Goal: Task Accomplishment & Management: Use online tool/utility

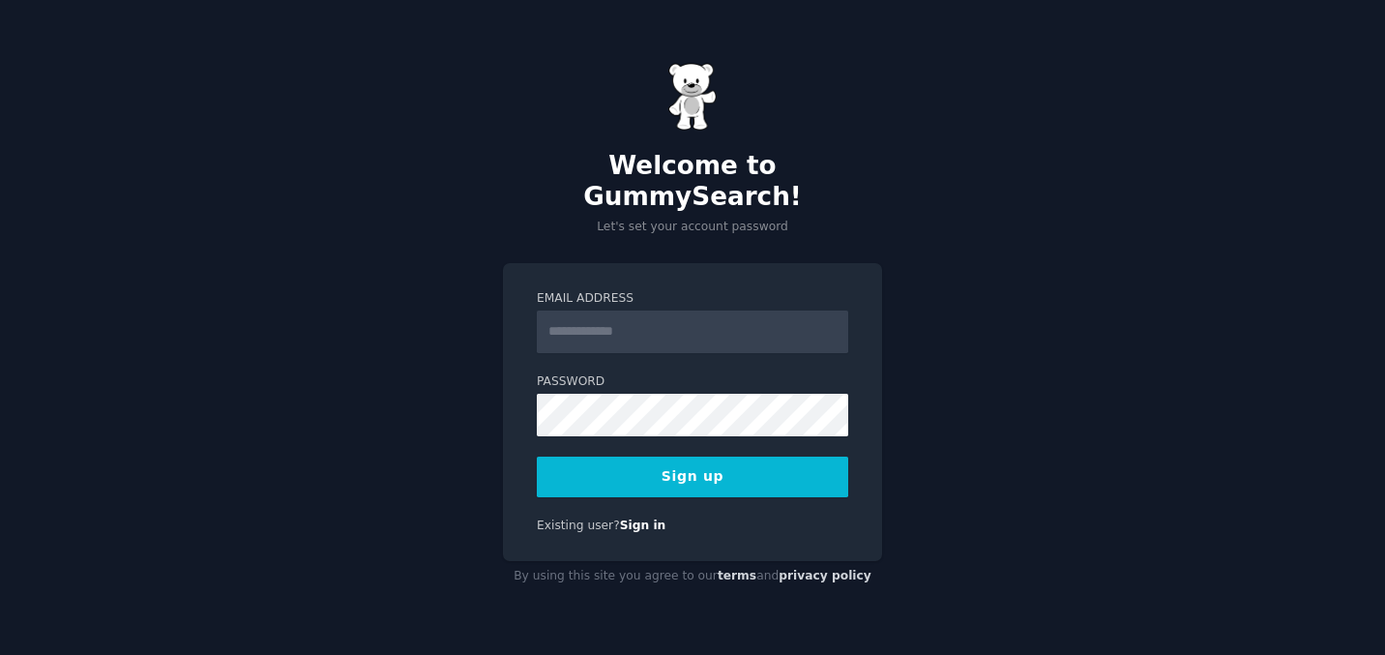
click at [621, 325] on input "Email Address" at bounding box center [692, 331] width 311 height 43
type input "**********"
click at [728, 461] on button "Sign up" at bounding box center [692, 476] width 311 height 41
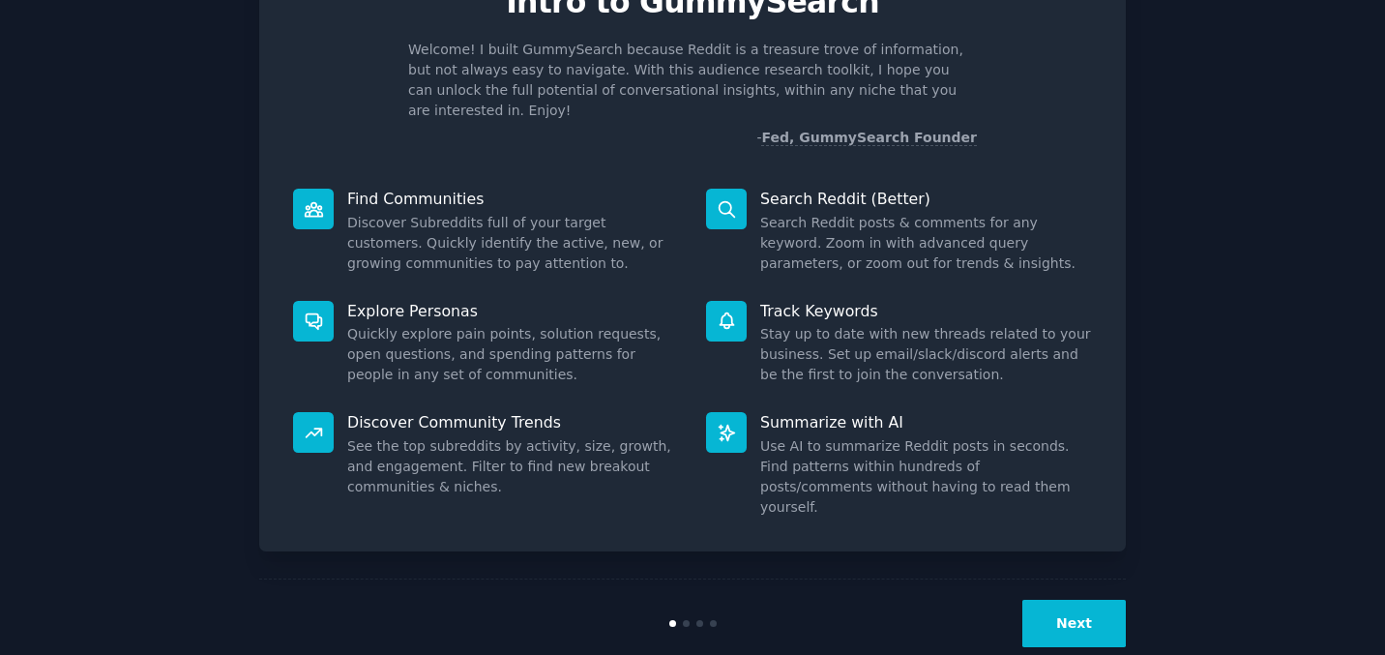
scroll to position [103, 0]
click at [1069, 601] on button "Next" at bounding box center [1073, 624] width 103 height 47
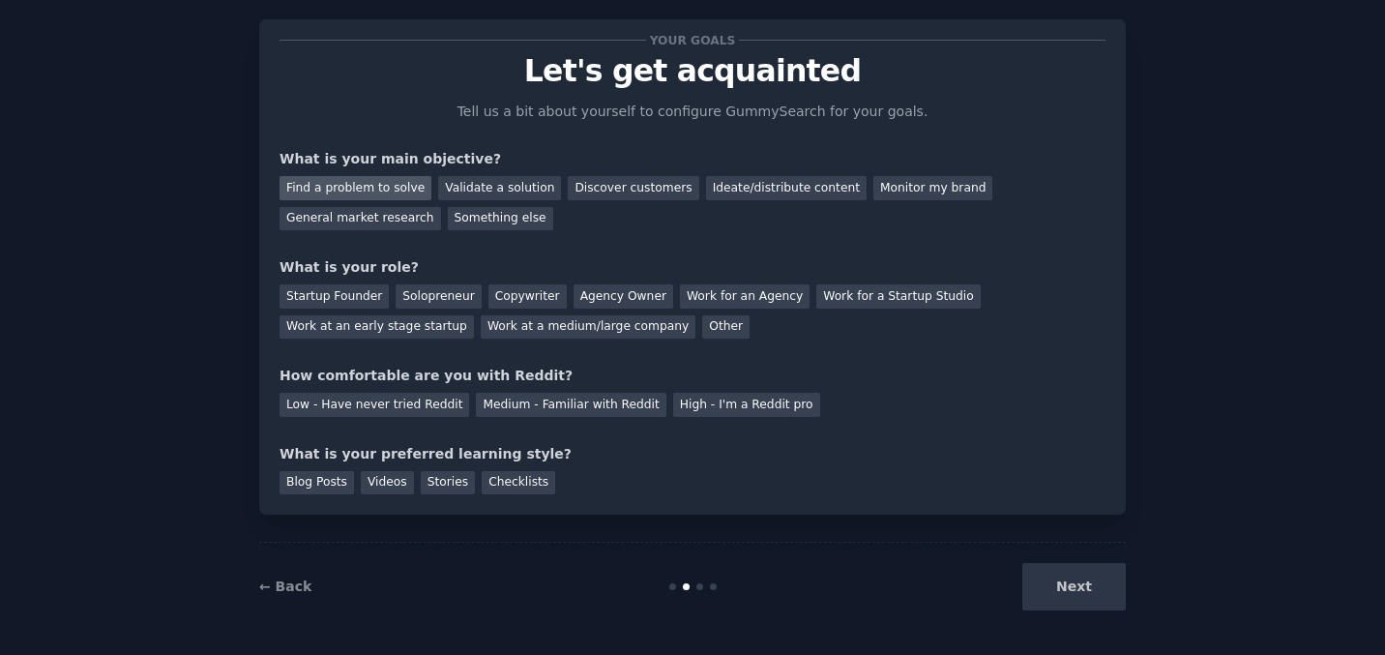
click at [384, 183] on div "Find a problem to solve" at bounding box center [356, 188] width 152 height 24
click at [458, 296] on div "Solopreneur" at bounding box center [438, 296] width 85 height 24
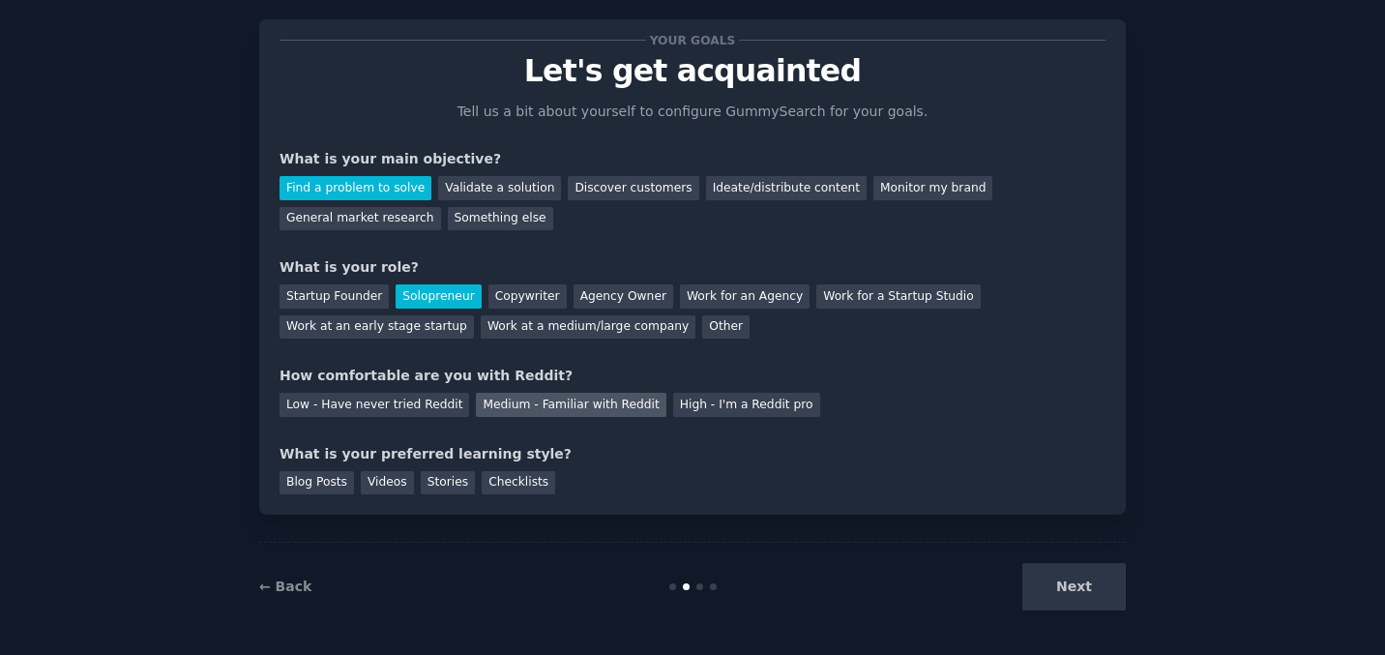
click at [503, 395] on div "Medium - Familiar with Reddit" at bounding box center [571, 405] width 190 height 24
click at [328, 486] on div "Blog Posts" at bounding box center [317, 483] width 74 height 24
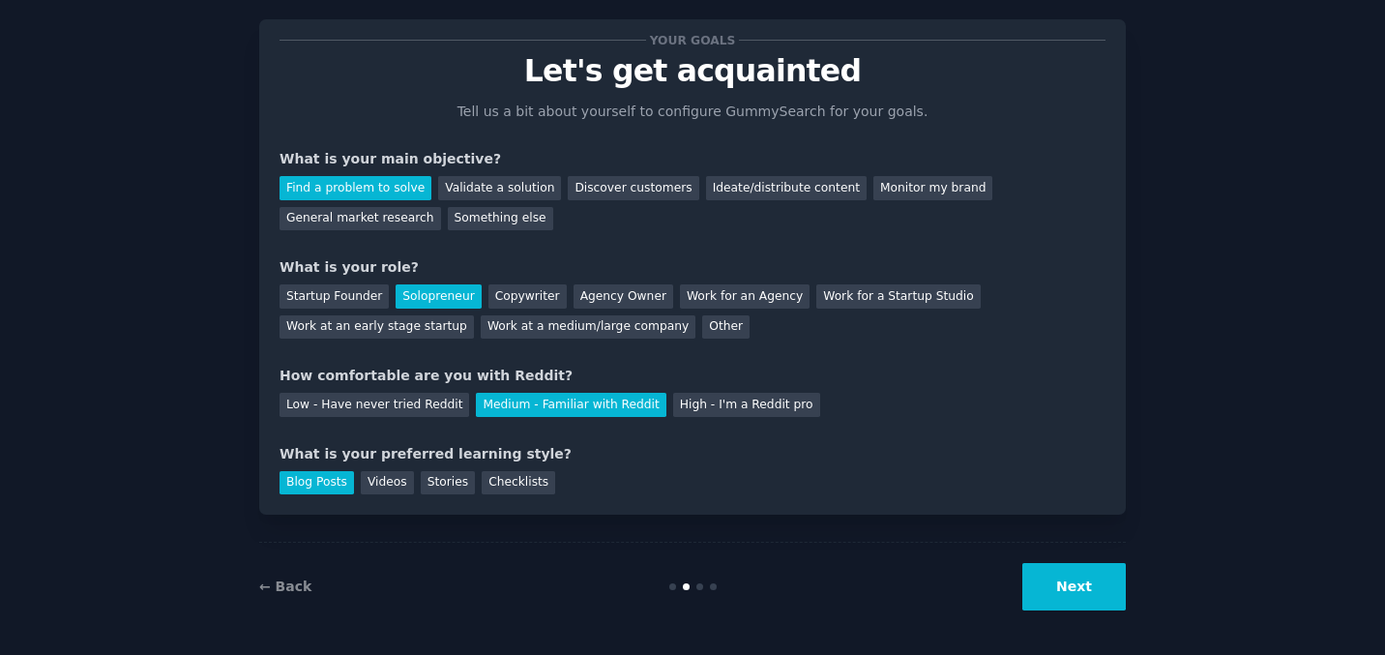
click at [1067, 580] on button "Next" at bounding box center [1073, 586] width 103 height 47
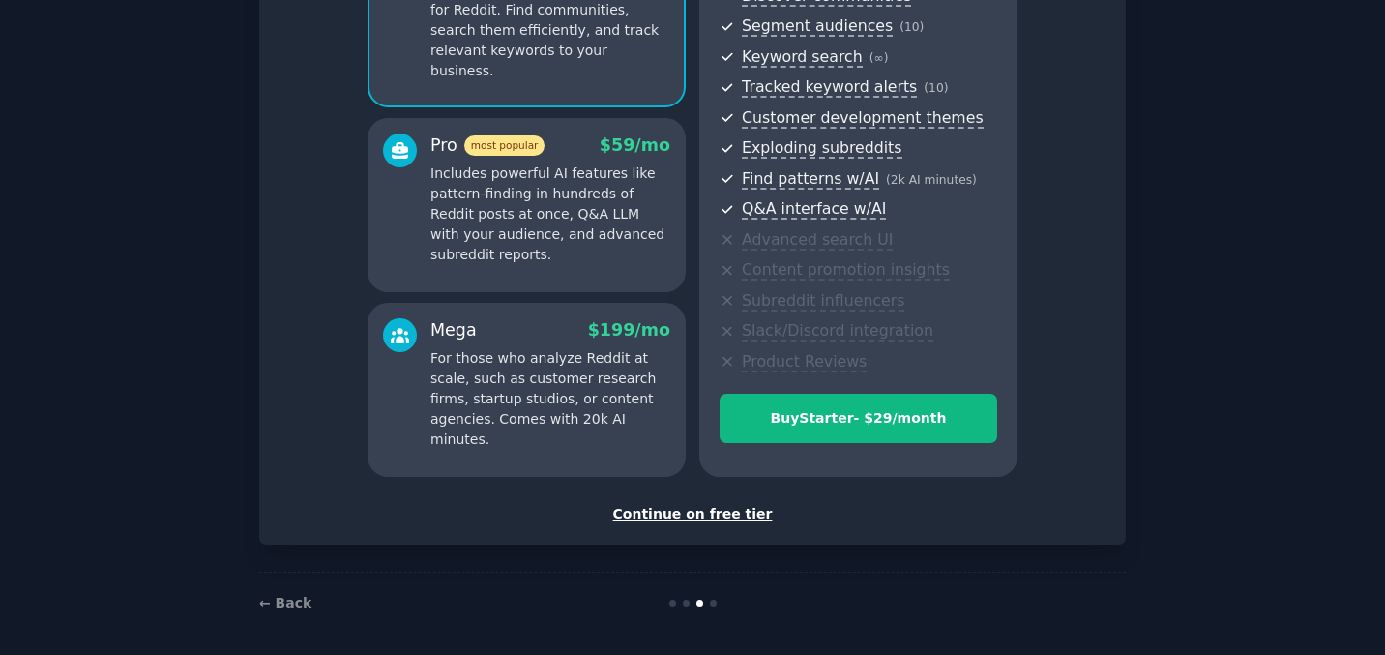
scroll to position [239, 0]
click at [695, 512] on div "Continue on free tier" at bounding box center [693, 515] width 826 height 20
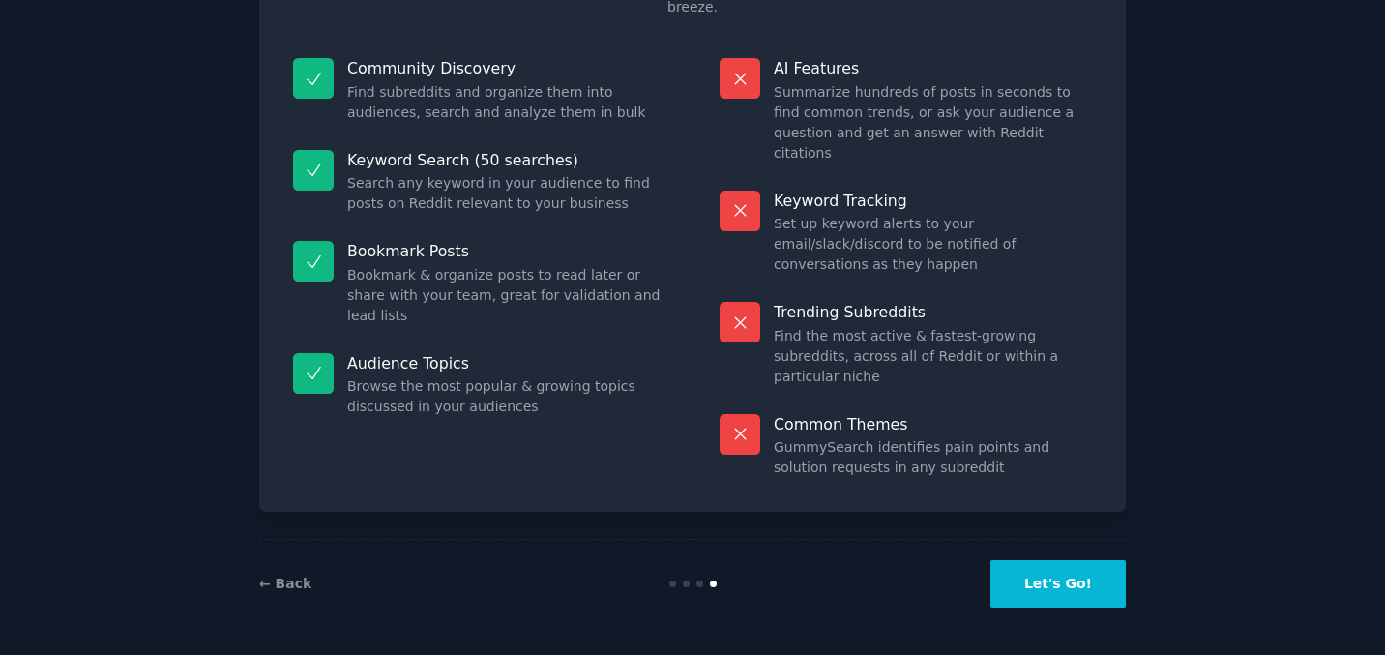
scroll to position [99, 0]
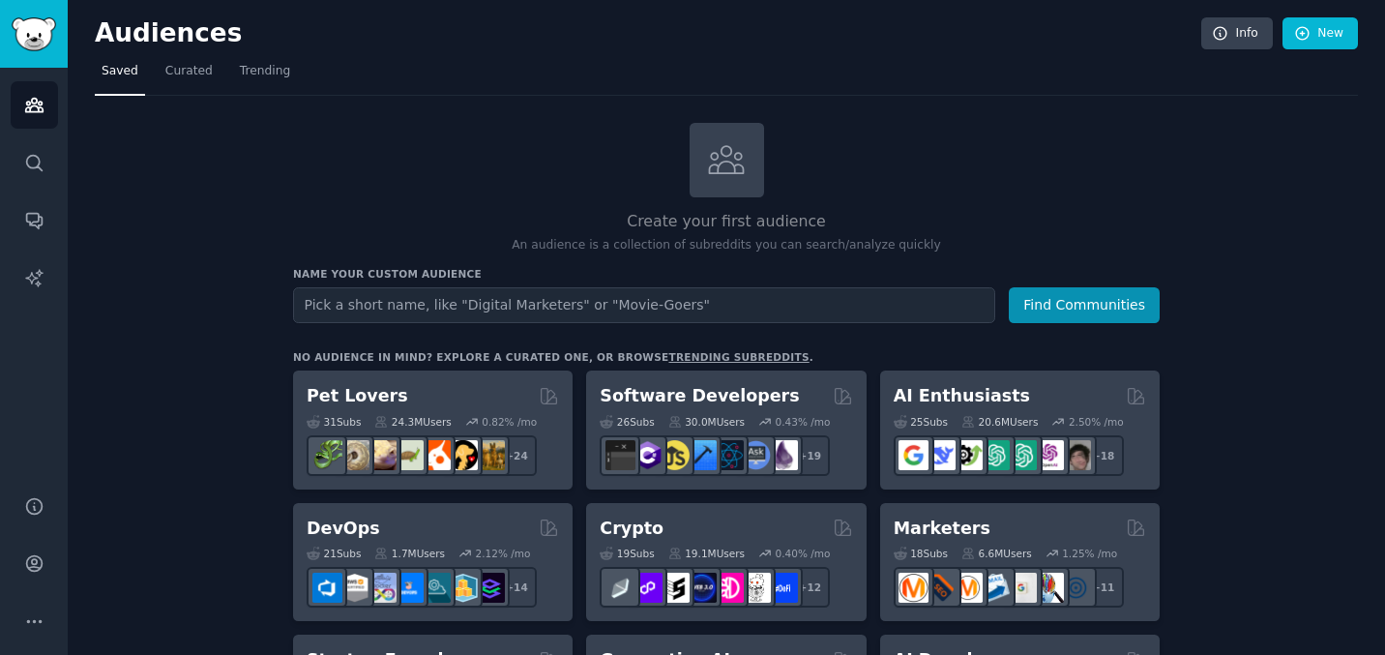
click at [869, 304] on input "text" at bounding box center [644, 305] width 702 height 36
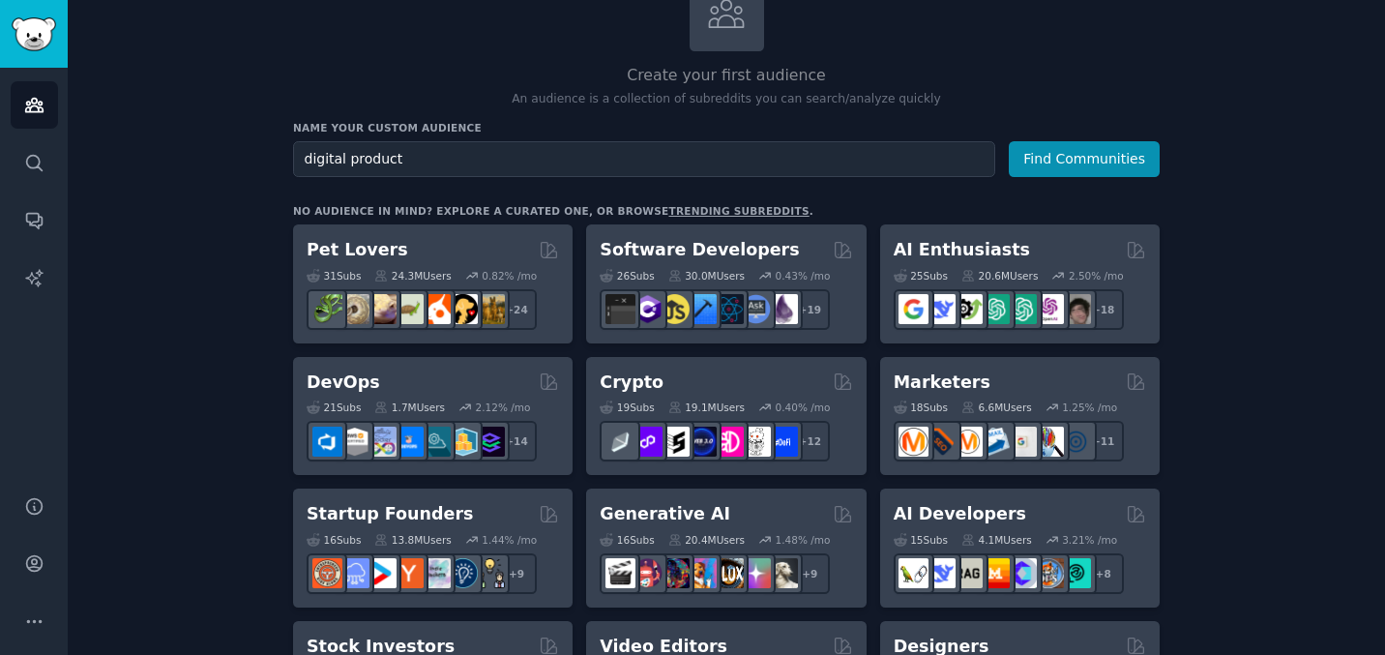
scroll to position [123, 0]
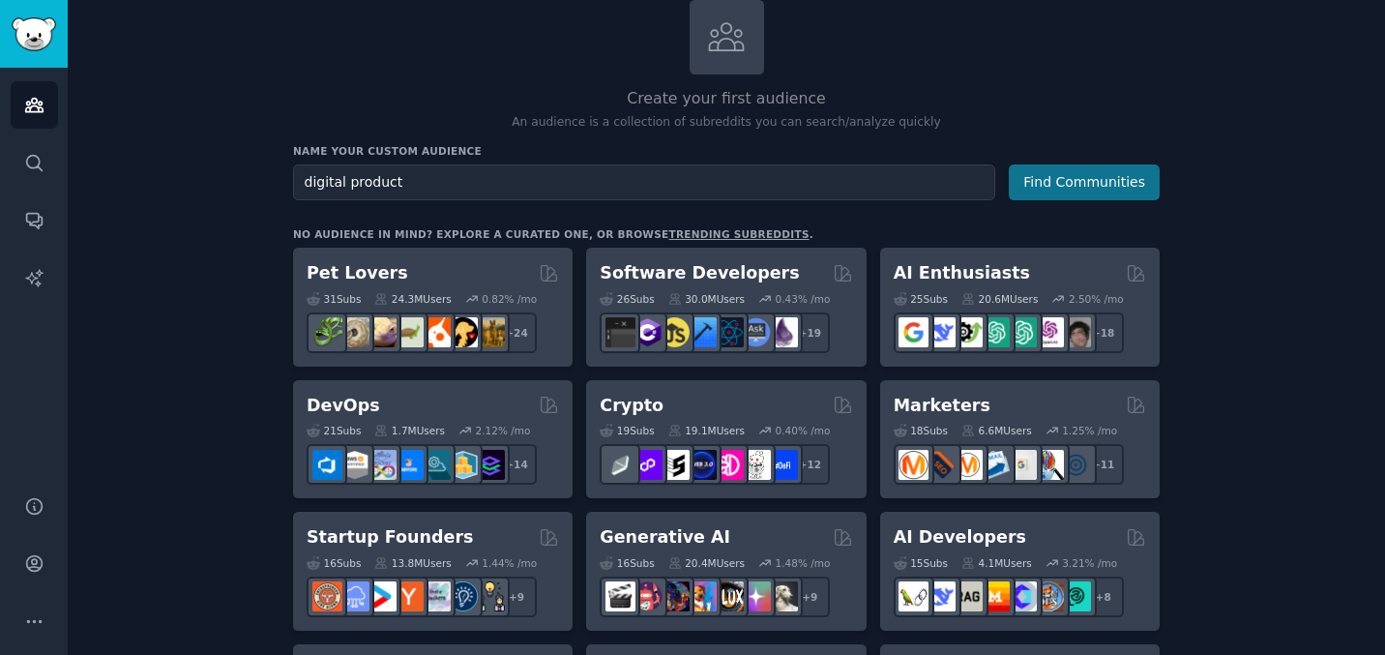
type input "digital product"
click at [1108, 193] on button "Find Communities" at bounding box center [1084, 182] width 151 height 36
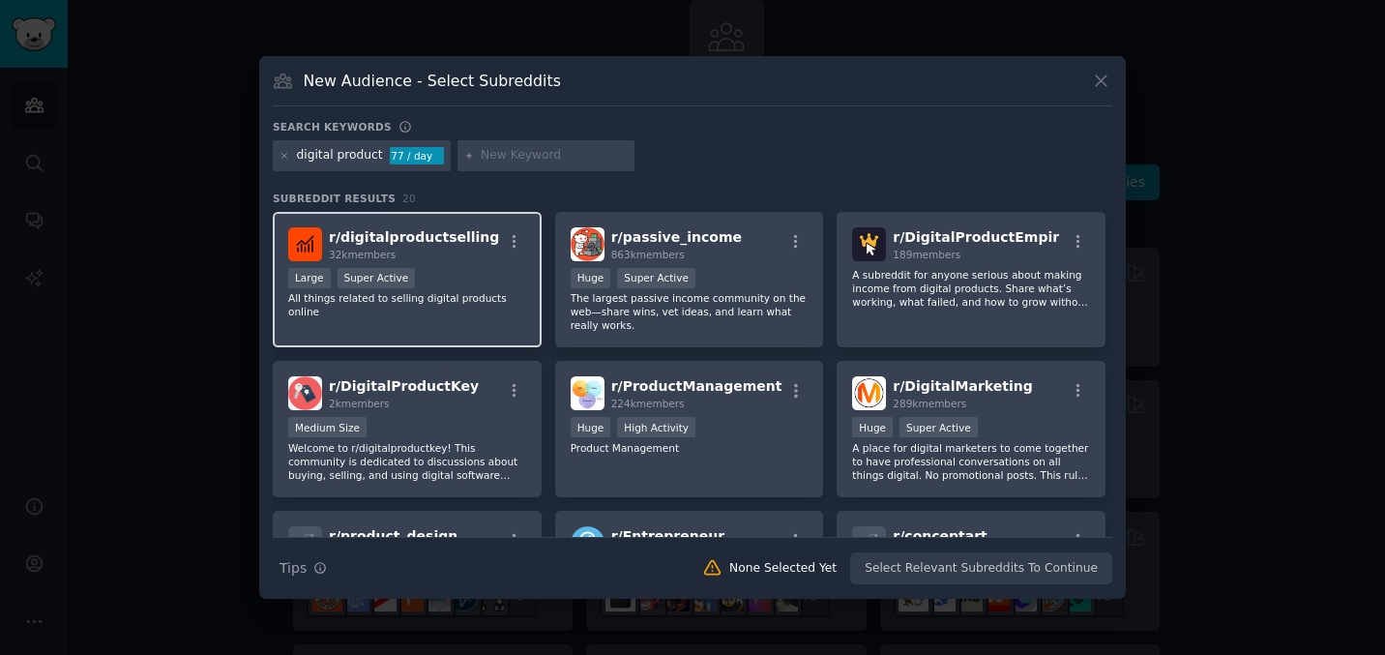
click at [489, 274] on div "Large Super Active" at bounding box center [407, 280] width 238 height 24
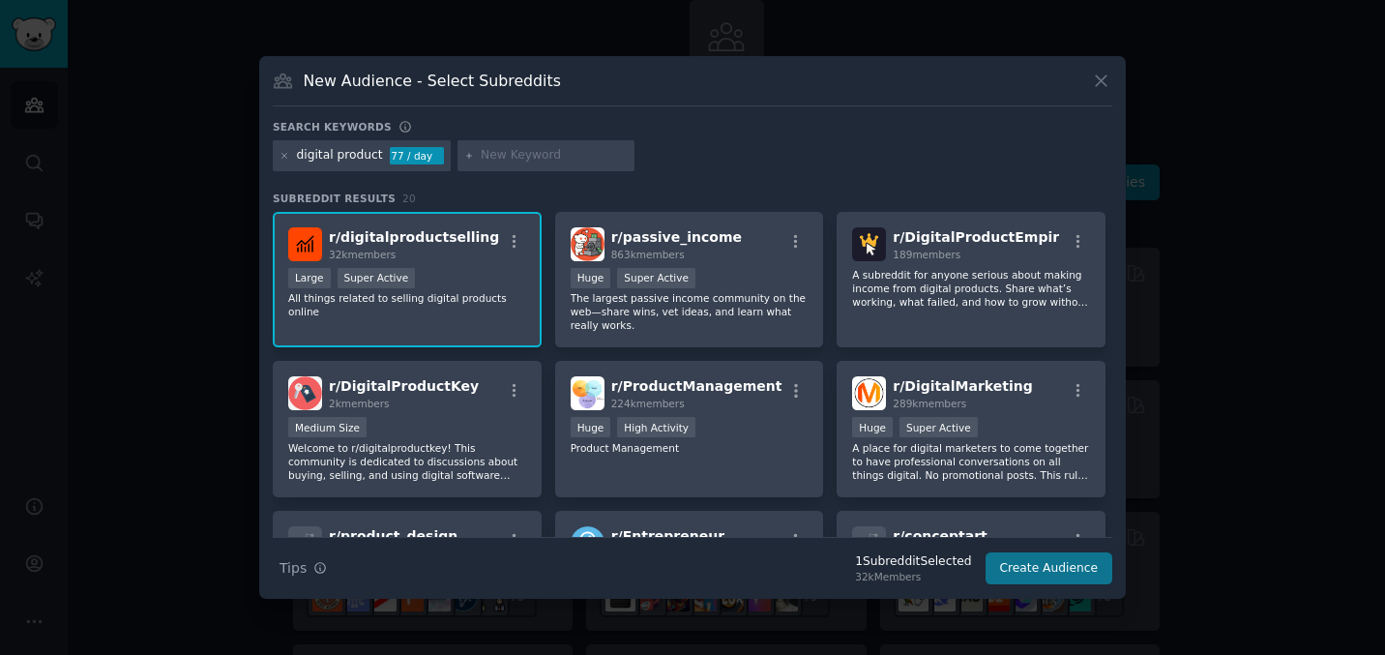
click at [1045, 569] on button "Create Audience" at bounding box center [1050, 568] width 128 height 33
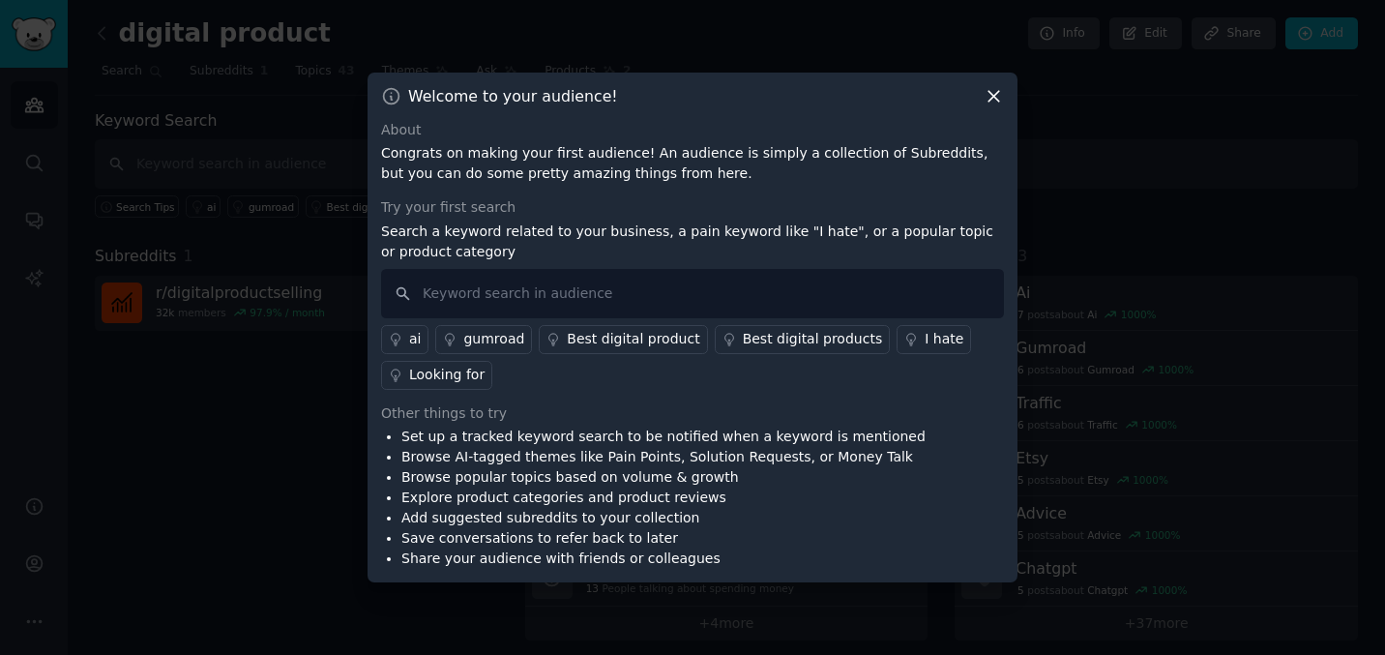
click at [925, 331] on div "I hate" at bounding box center [944, 339] width 39 height 20
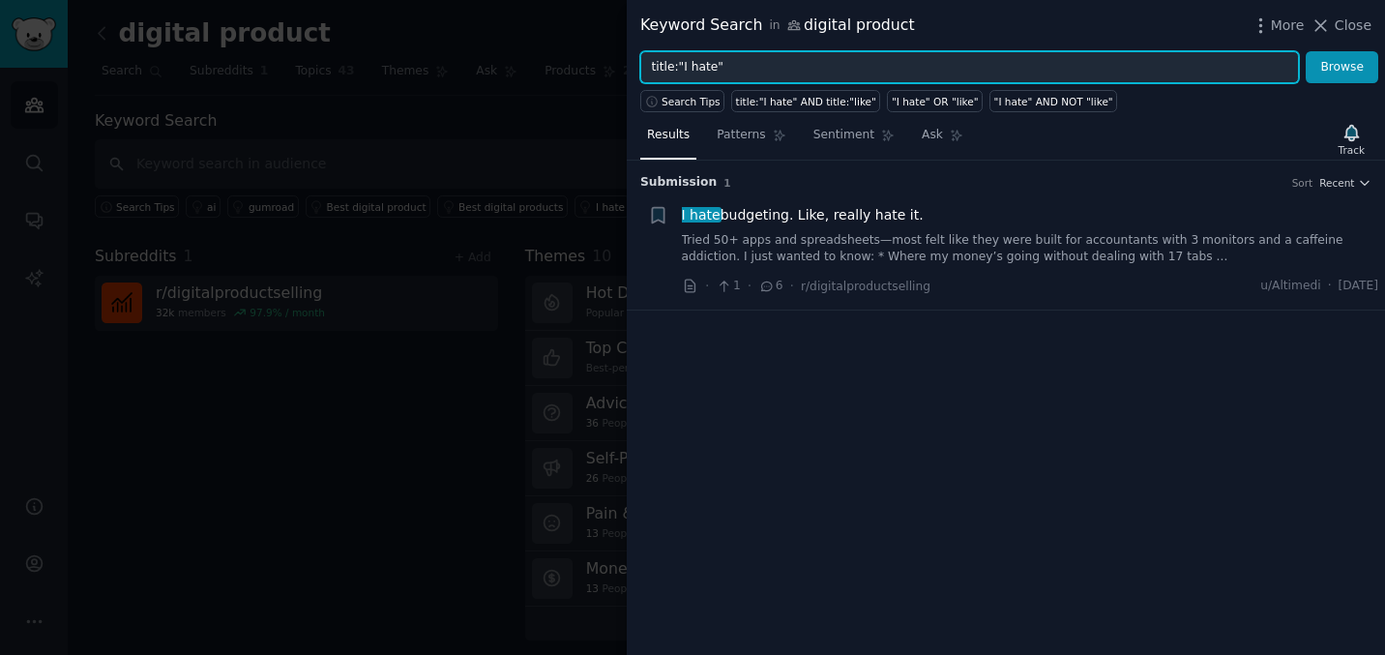
click at [725, 69] on input "title:"I hate"" at bounding box center [969, 67] width 659 height 33
click at [1342, 67] on button "Browse" at bounding box center [1342, 67] width 73 height 33
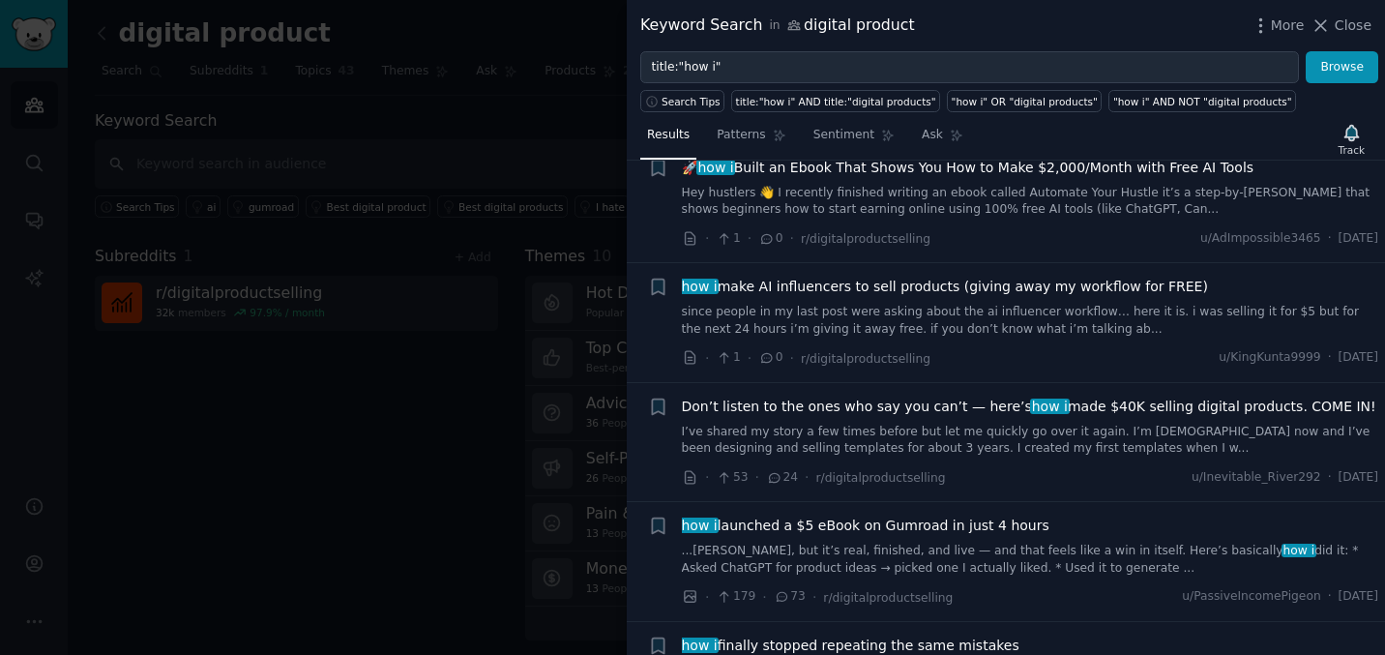
scroll to position [1288, 0]
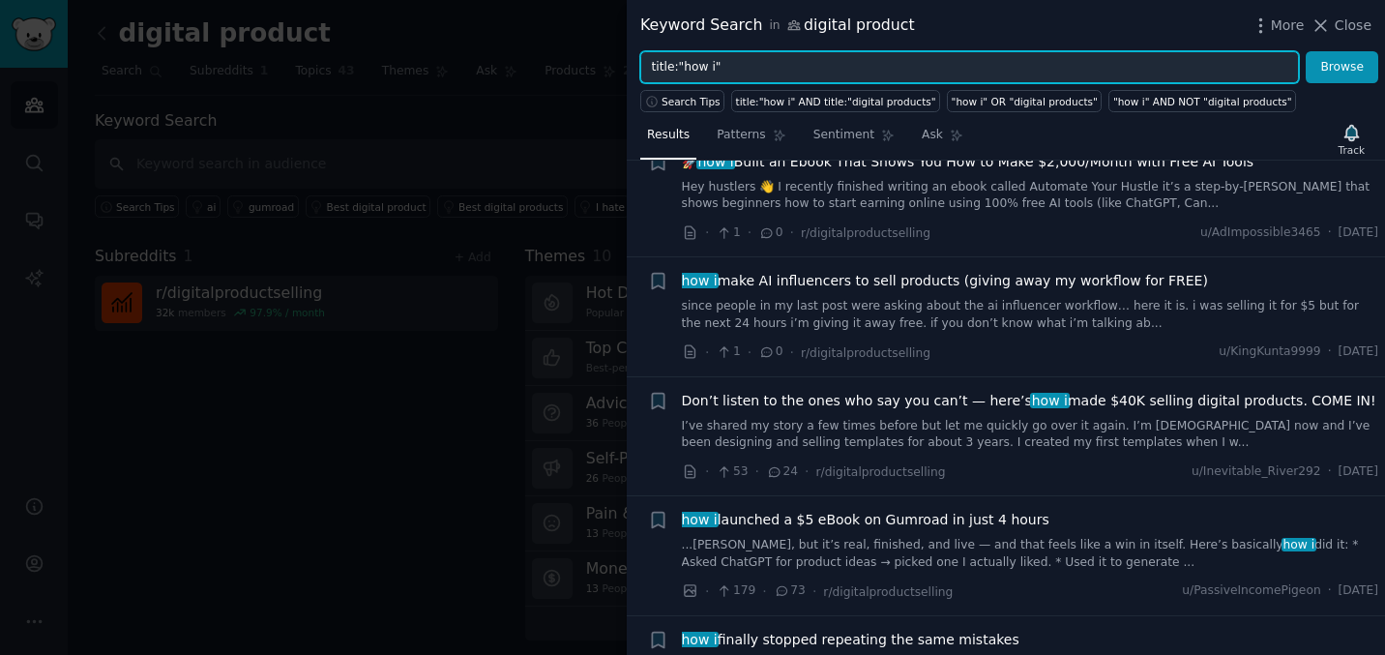
click at [711, 66] on input "title:"how i"" at bounding box center [969, 67] width 659 height 33
click at [1342, 67] on button "Browse" at bounding box center [1342, 67] width 73 height 33
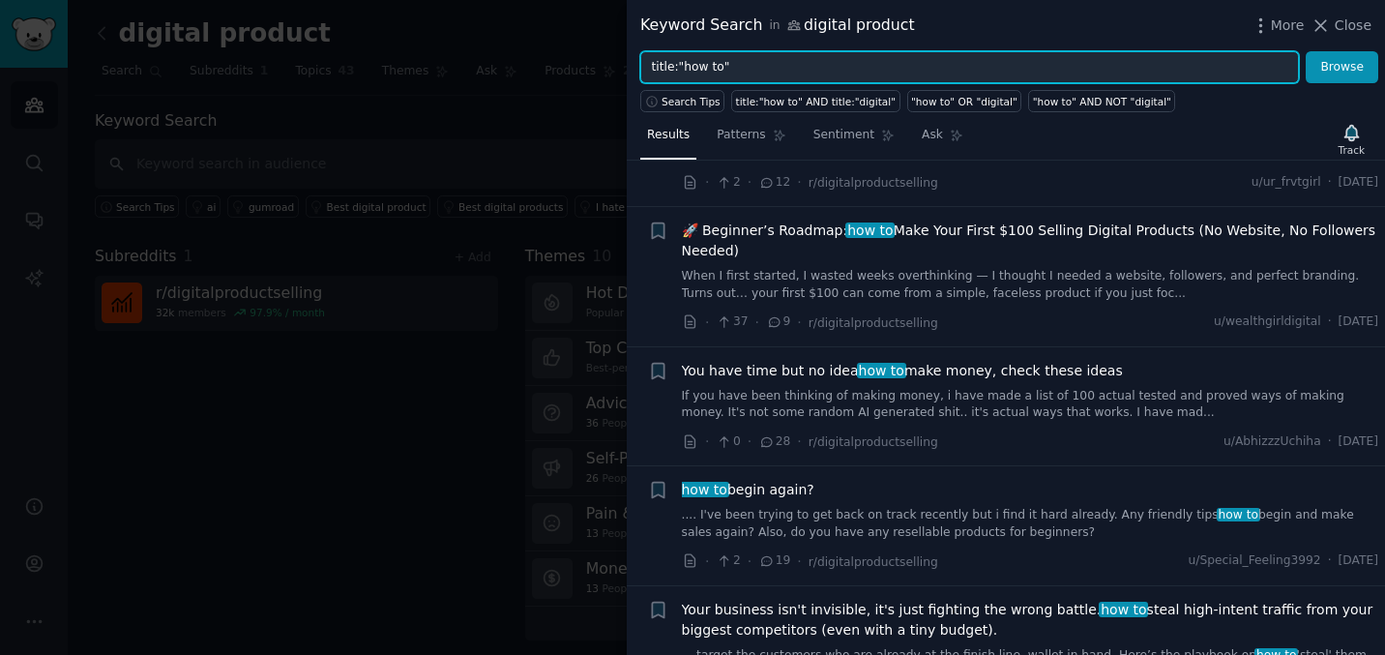
scroll to position [676, 0]
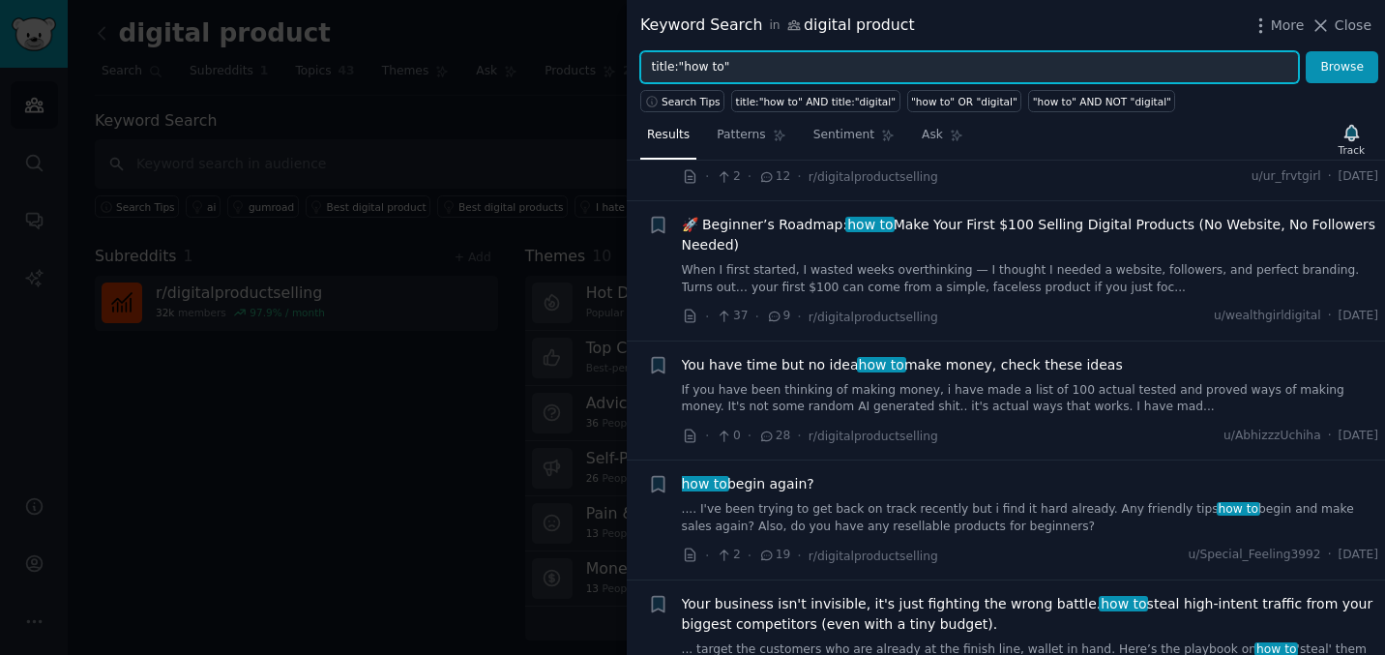
drag, startPoint x: 736, startPoint y: 67, endPoint x: 625, endPoint y: 54, distance: 111.9
click at [625, 54] on div "Keyword Search in digital product More Close title:"how to" Browse Search Tips …" at bounding box center [692, 327] width 1385 height 655
click at [1342, 67] on button "Browse" at bounding box center [1342, 67] width 73 height 33
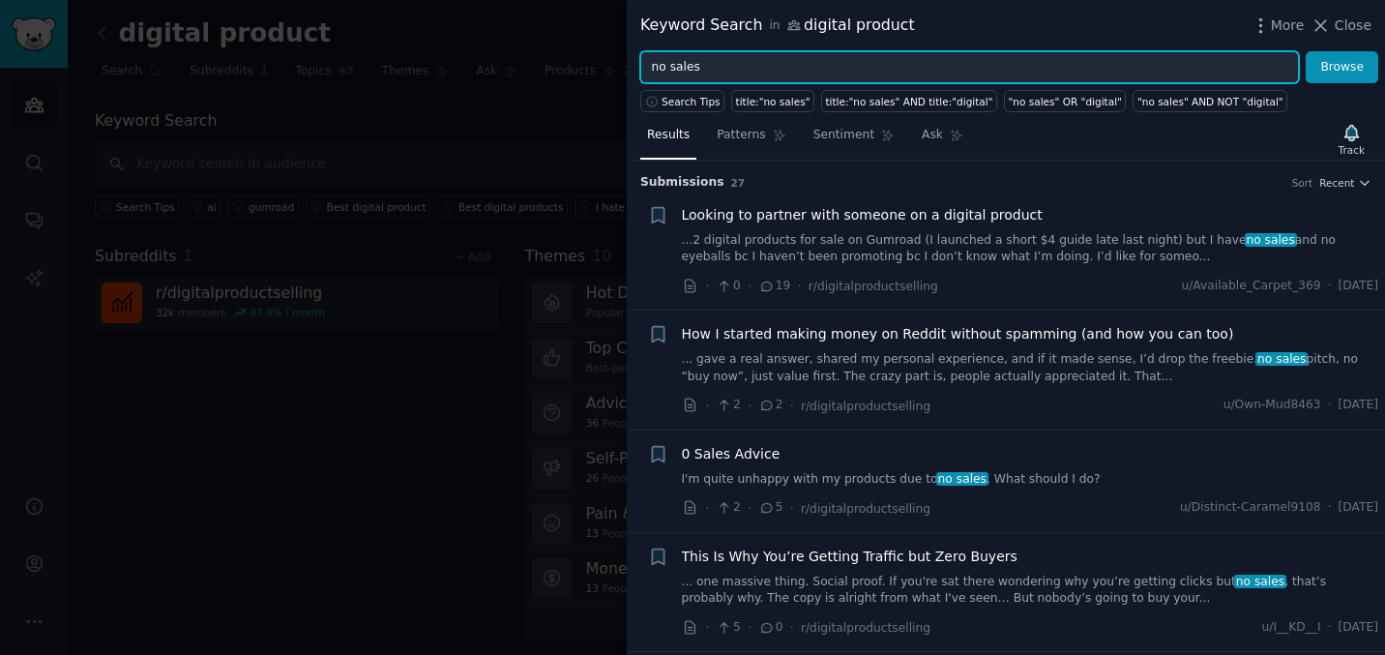
drag, startPoint x: 715, startPoint y: 70, endPoint x: 598, endPoint y: 70, distance: 117.0
click at [598, 70] on div "Keyword Search in digital product More Close no sales Browse Search Tips title:…" at bounding box center [692, 327] width 1385 height 655
type input "HARD"
click at [1342, 67] on button "Browse" at bounding box center [1342, 67] width 73 height 33
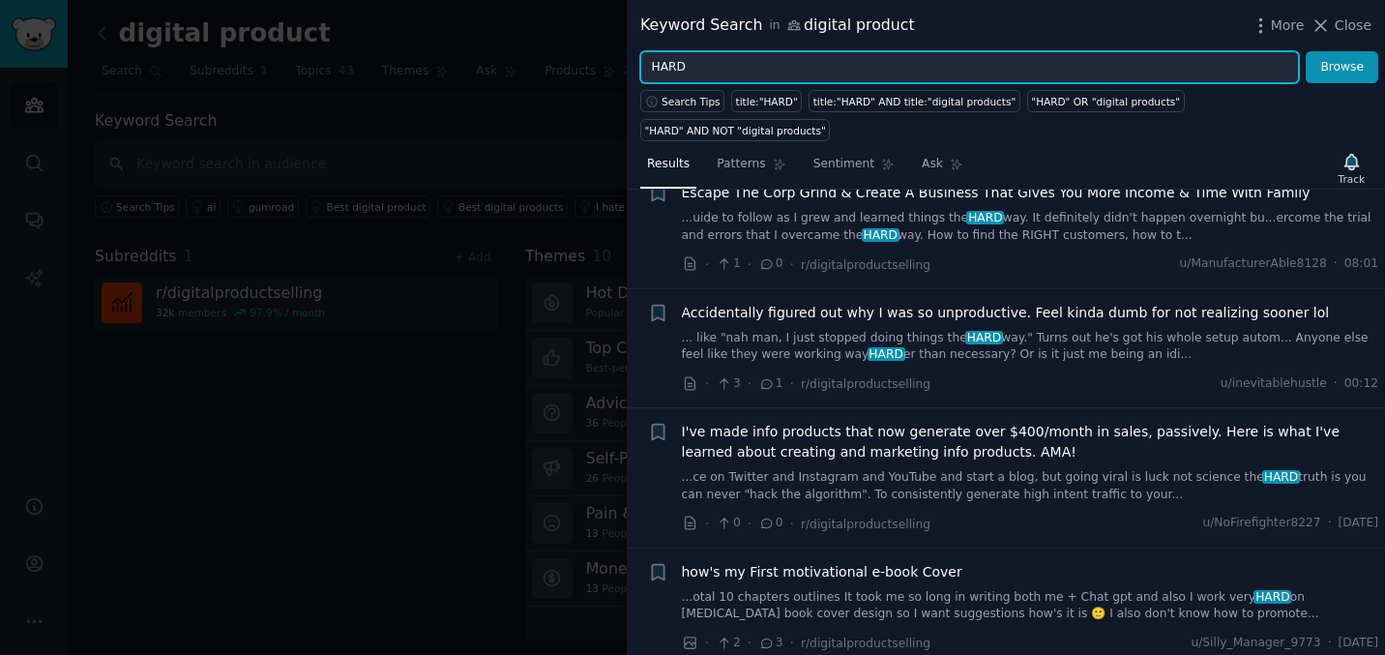
scroll to position [213, 0]
